Goal: Information Seeking & Learning: Learn about a topic

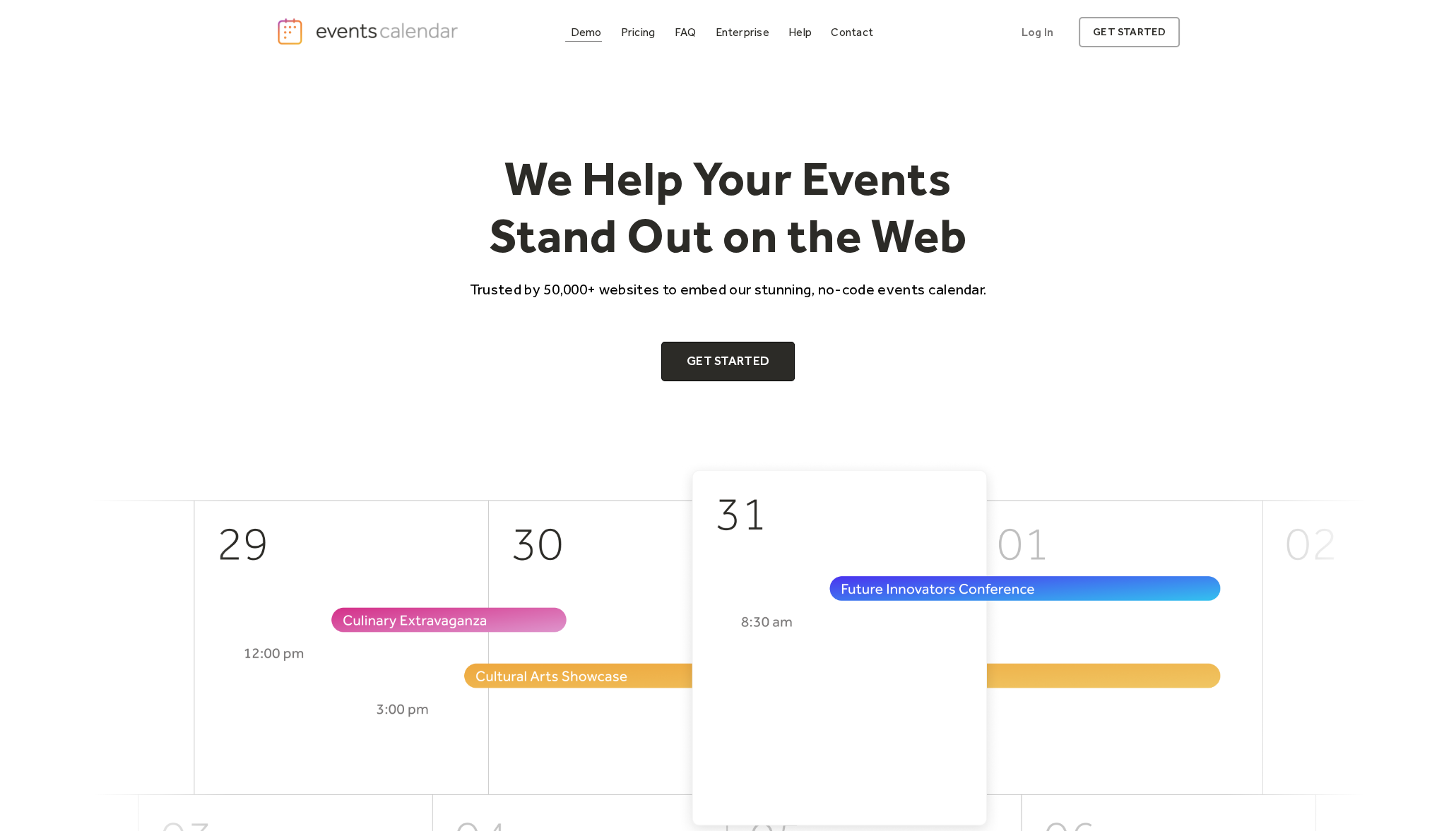
click at [597, 21] on div "Demo Pricing FAQ Enterprise Help Contact Log In Get Started Log In get started" at bounding box center [728, 32] width 904 height 31
click at [597, 38] on link "Demo" at bounding box center [586, 32] width 42 height 19
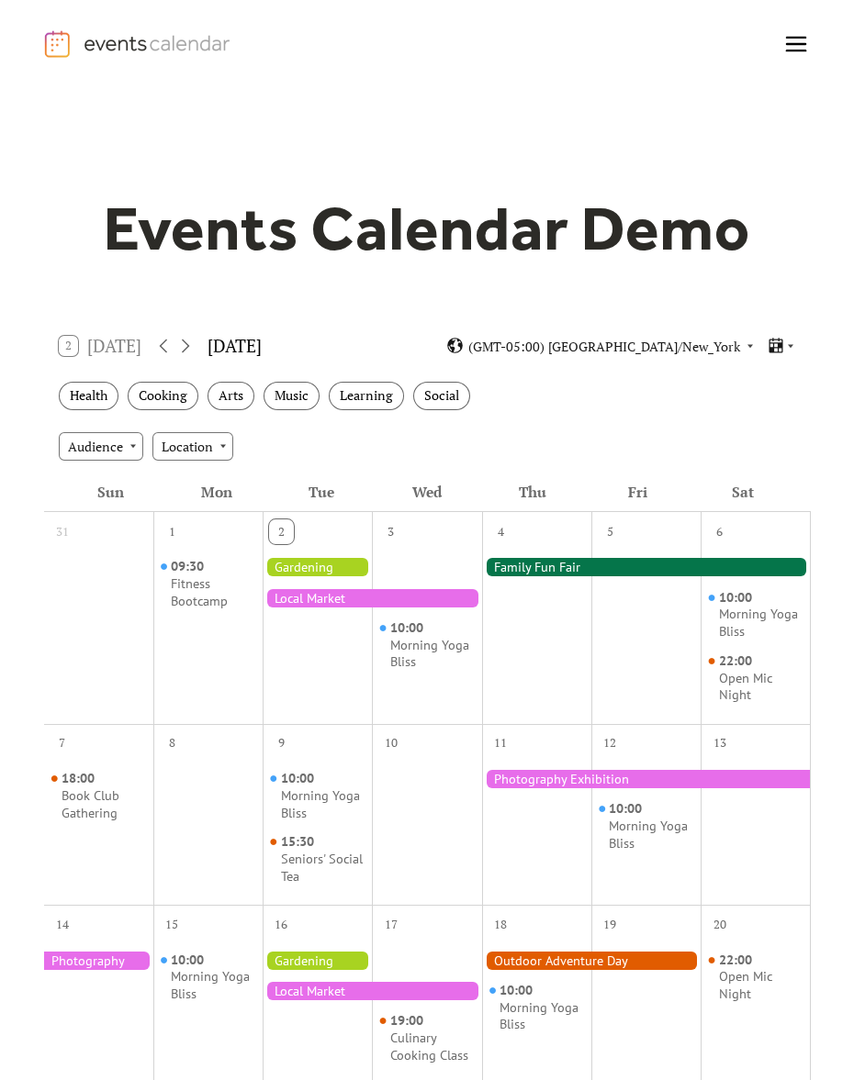
click at [560, 566] on div at bounding box center [646, 567] width 329 height 18
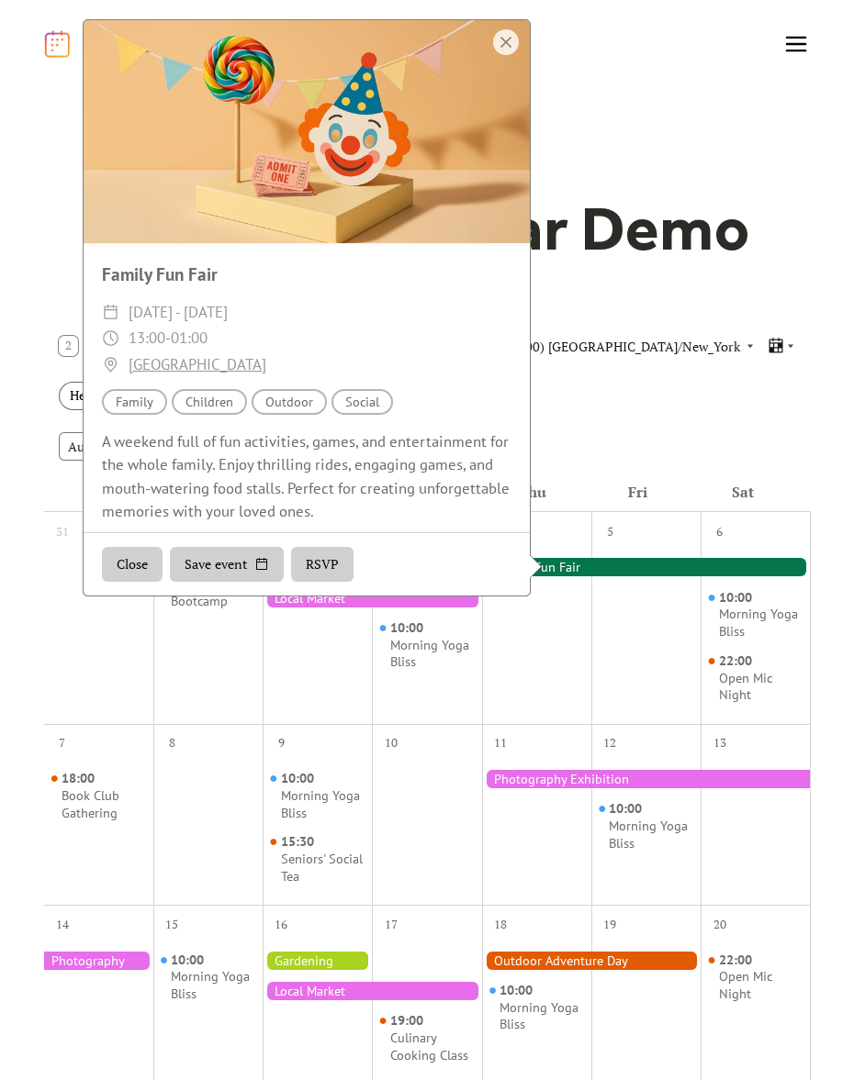
click at [643, 397] on div "Health Cooking Arts Music Learning Social" at bounding box center [427, 396] width 767 height 50
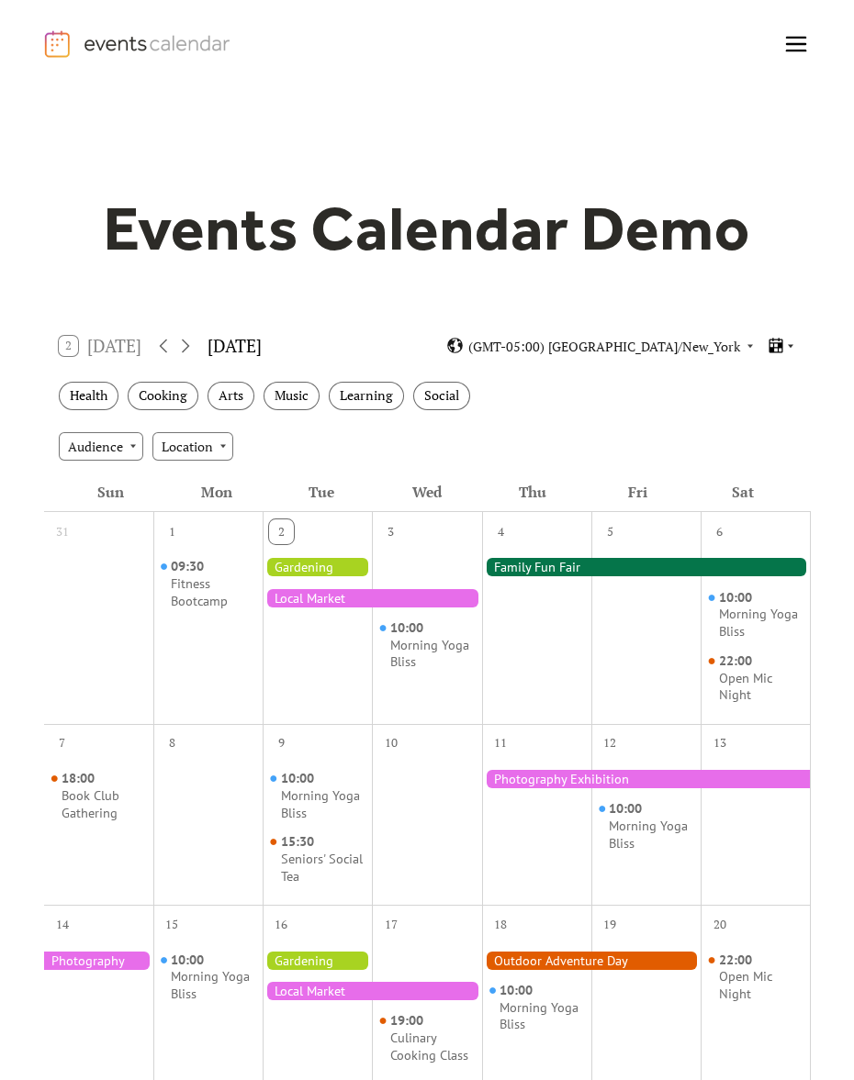
click at [789, 346] on icon at bounding box center [790, 346] width 11 height 11
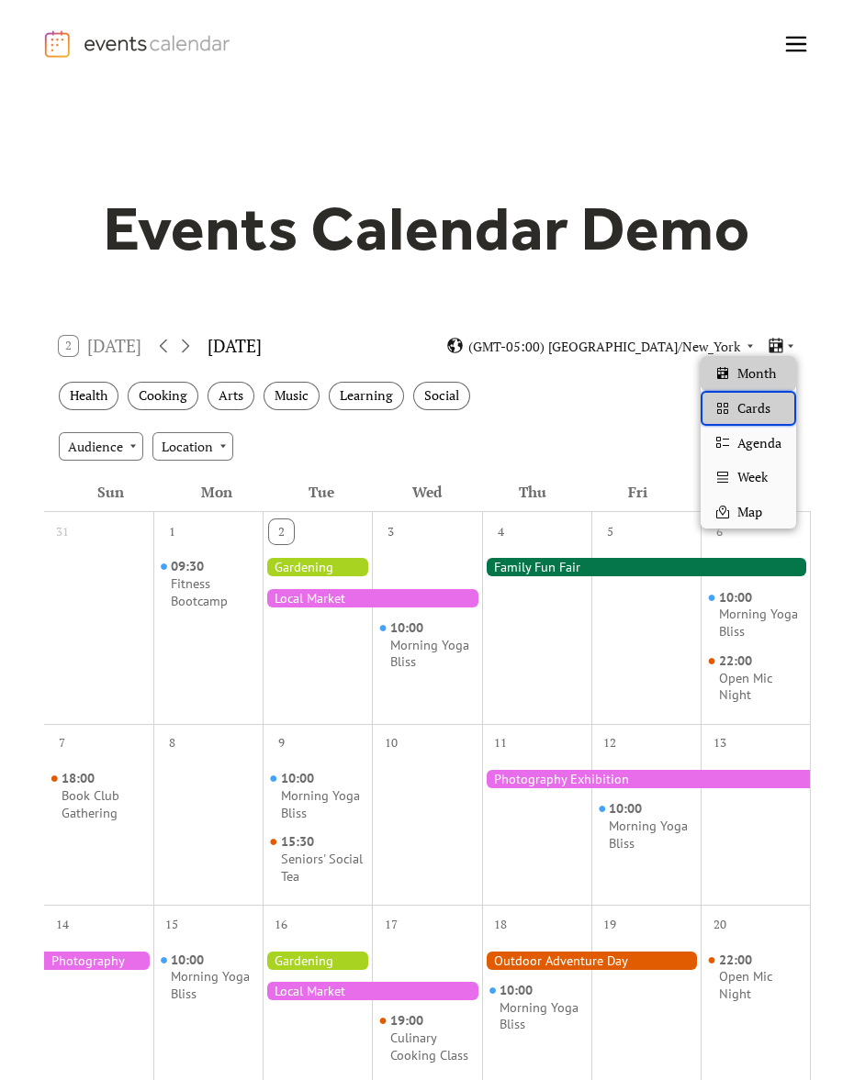
click at [785, 401] on div "Cards" at bounding box center [747, 408] width 95 height 35
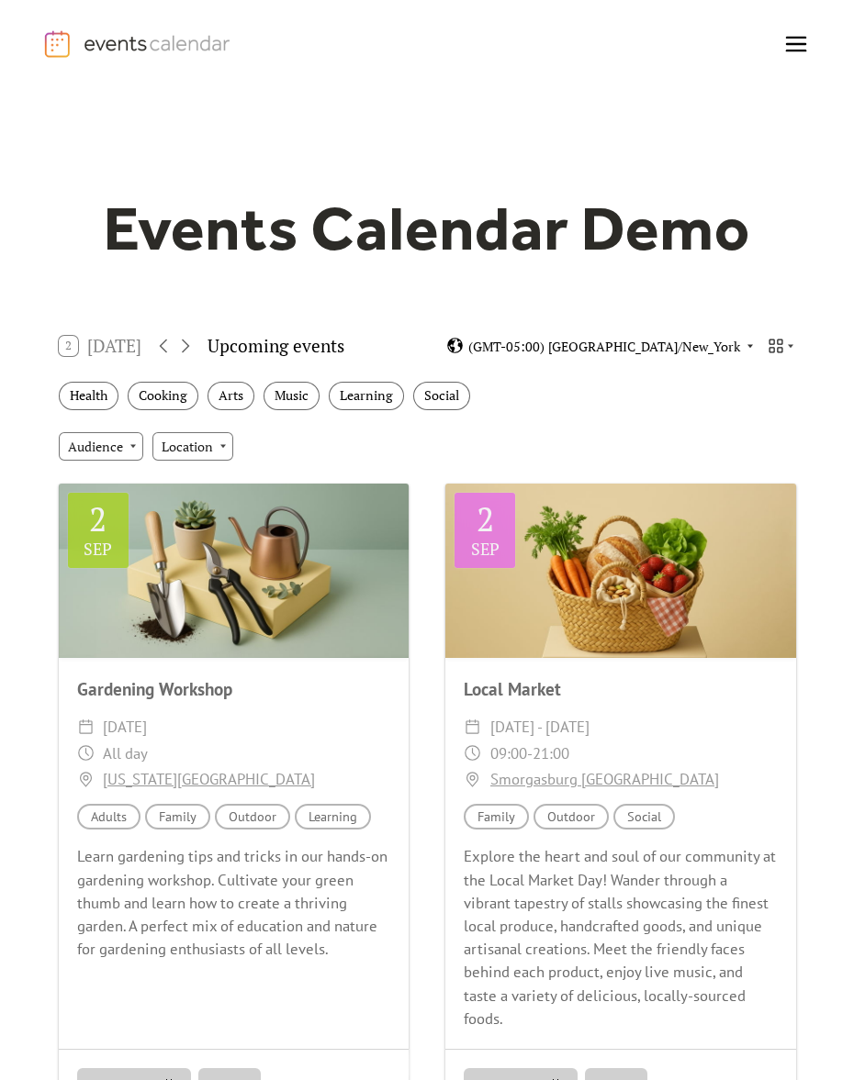
click at [707, 353] on span "(GMT-05:00) [GEOGRAPHIC_DATA]/New_York" at bounding box center [604, 346] width 272 height 13
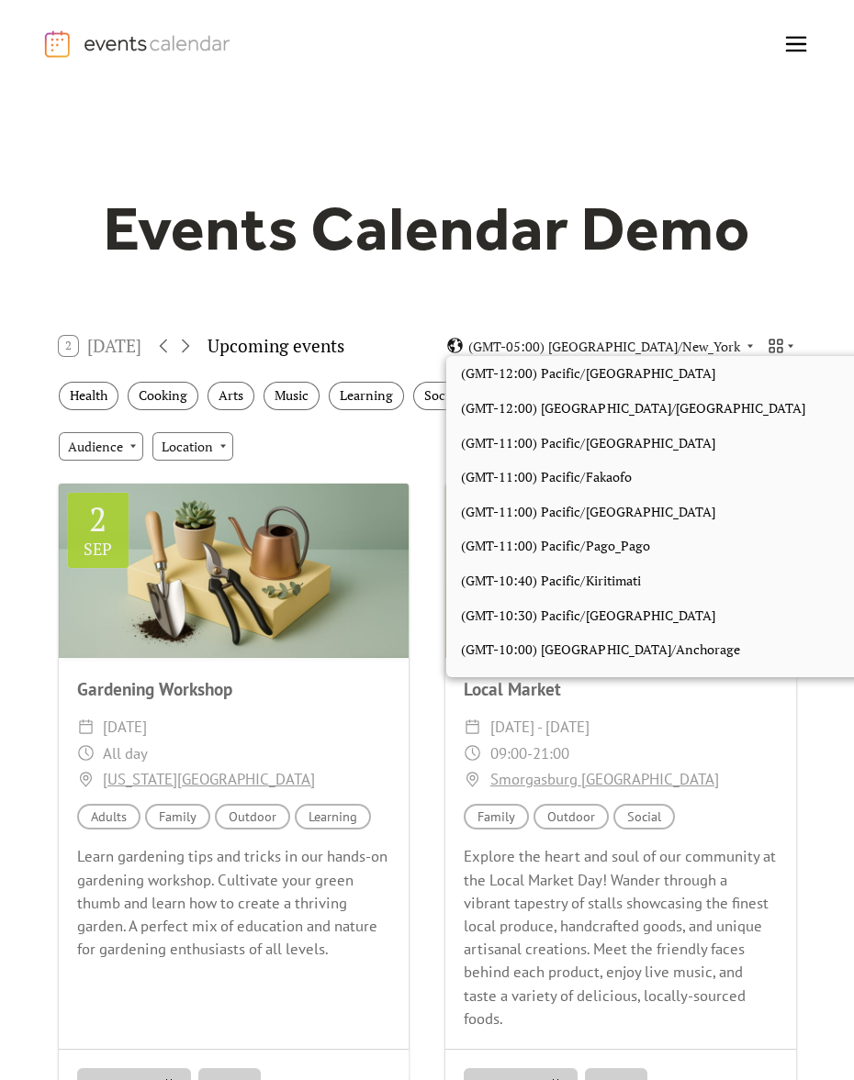
scroll to position [1551, 0]
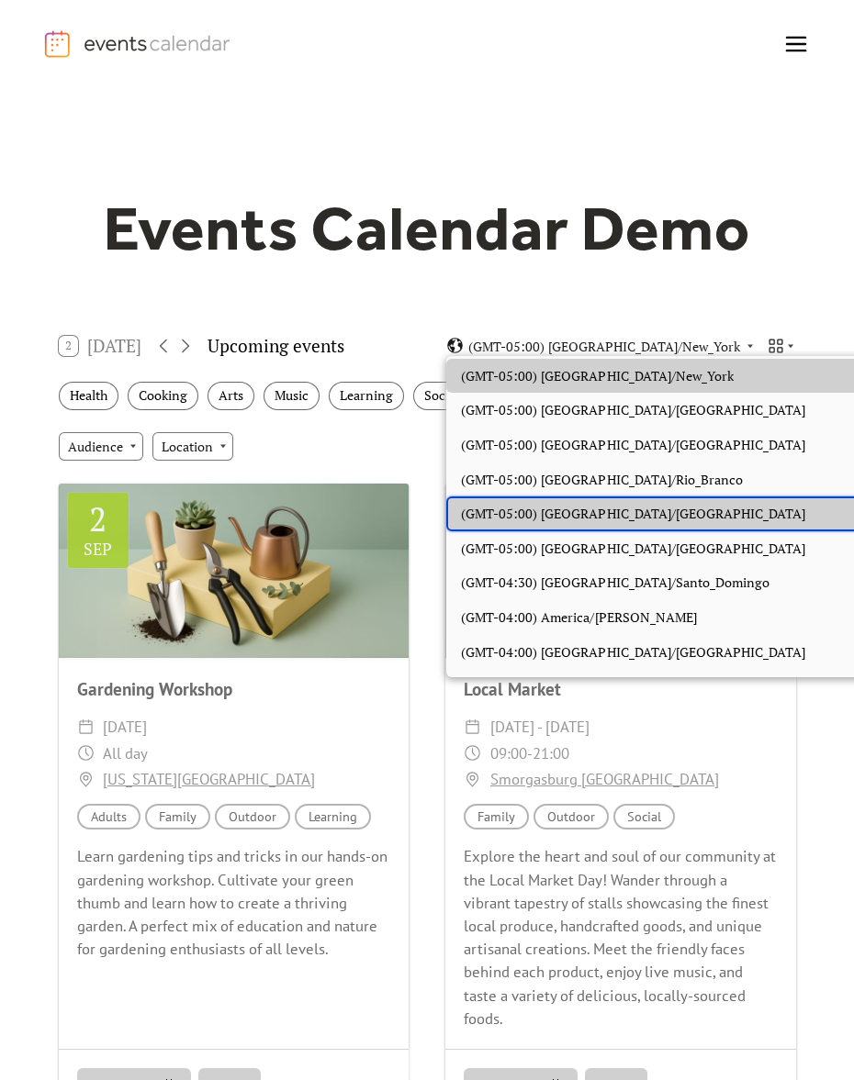
click at [611, 527] on div "(GMT-05:00) America/Toronto" at bounding box center [674, 514] width 457 height 35
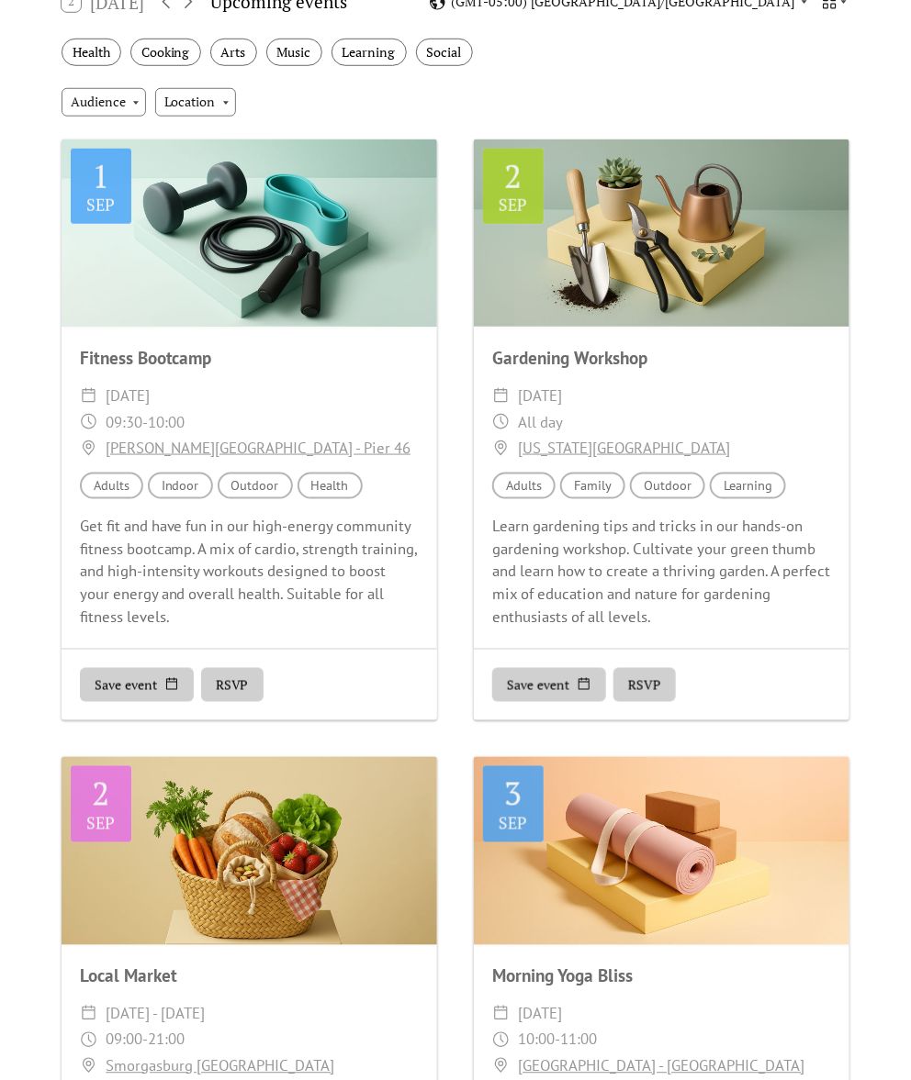
scroll to position [0, 0]
